Goal: Browse casually

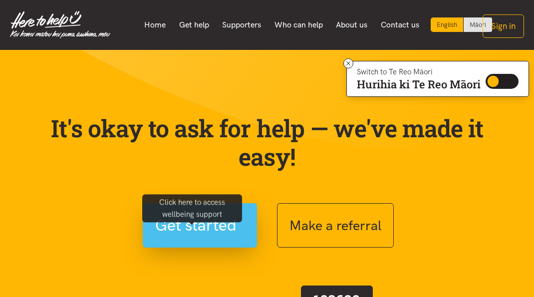
click at [187, 238] on span "Get started" at bounding box center [195, 225] width 81 height 25
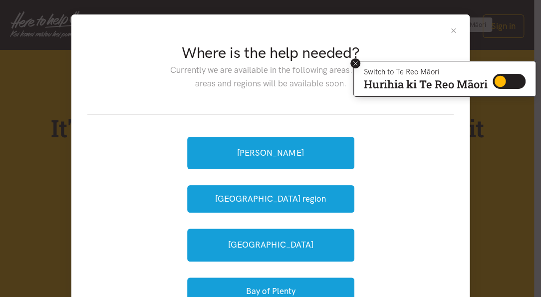
click at [354, 63] on icon at bounding box center [355, 63] width 4 height 4
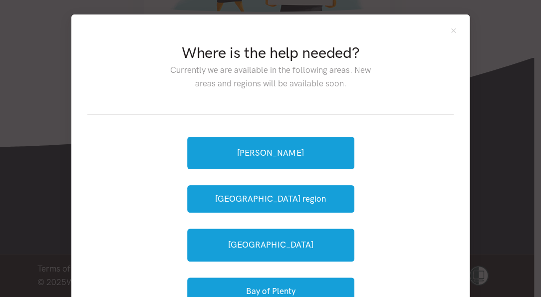
scroll to position [309, 0]
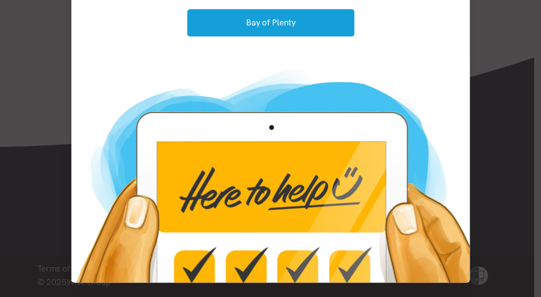
click at [401, 80] on img at bounding box center [270, 170] width 398 height 224
click at [85, 173] on img at bounding box center [270, 170] width 398 height 224
click at [434, 144] on img at bounding box center [270, 170] width 398 height 224
